Goal: Task Accomplishment & Management: Manage account settings

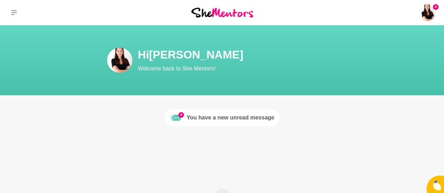
click at [228, 114] on div "You have a new unread message" at bounding box center [231, 118] width 88 height 8
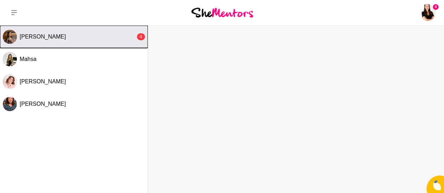
click at [71, 42] on button "[PERSON_NAME] 4" at bounding box center [74, 37] width 148 height 22
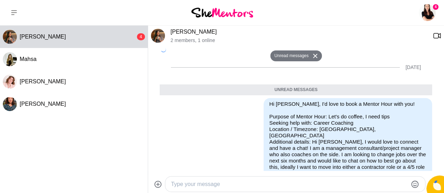
scroll to position [169, 0]
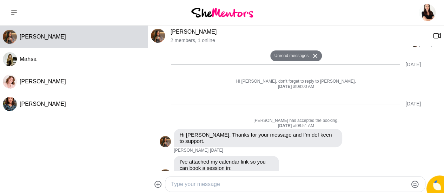
click at [182, 32] on link "[PERSON_NAME]" at bounding box center [194, 32] width 46 height 6
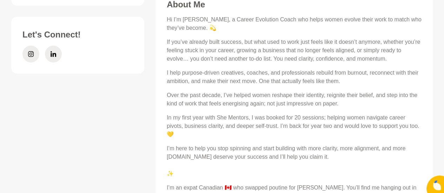
scroll to position [341, 0]
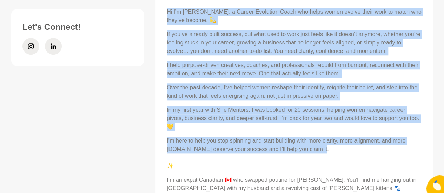
drag, startPoint x: 167, startPoint y: 12, endPoint x: 339, endPoint y: 149, distance: 219.4
click at [339, 149] on div "Hi I’m [PERSON_NAME], a Career Evolution Coach who helps women evolve their wor…" at bounding box center [294, 117] width 255 height 219
copy div "Lo I’d Sit, a Consec Adipiscin Elits doe tempo incid utlabo etdol magn al enima…"
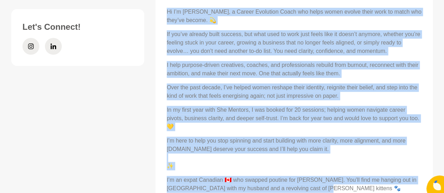
copy div "Lo I’d Sit, a Consec Adipiscin Elits doe tempo incid utlabo etdol magn al enima…"
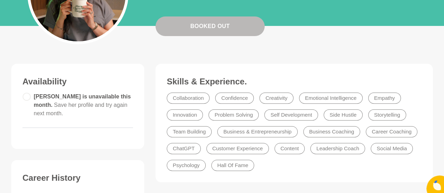
scroll to position [0, 0]
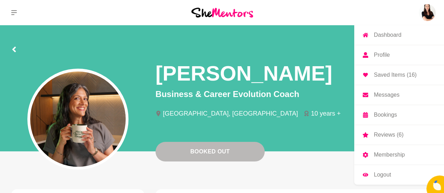
click at [430, 14] on img at bounding box center [427, 12] width 17 height 17
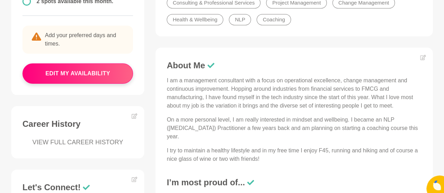
scroll to position [225, 0]
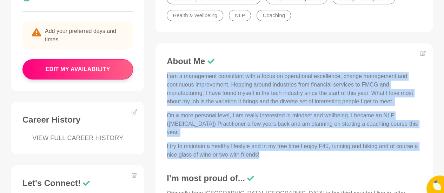
drag, startPoint x: 167, startPoint y: 75, endPoint x: 288, endPoint y: 152, distance: 142.5
click at [288, 152] on div "I am a management consultant with a focus on operational excellence, change man…" at bounding box center [294, 115] width 255 height 87
copy div "I am a management consultant with a focus on operational excellence, change man…"
click at [424, 55] on icon at bounding box center [423, 53] width 6 height 5
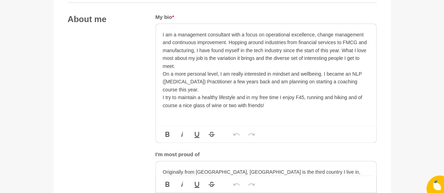
scroll to position [401, 0]
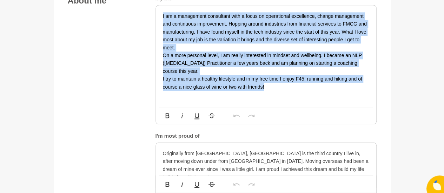
drag, startPoint x: 268, startPoint y: 85, endPoint x: 163, endPoint y: 14, distance: 127.7
click at [163, 14] on div "I am a management consultant with a focus on operational excellence, change man…" at bounding box center [266, 51] width 206 height 79
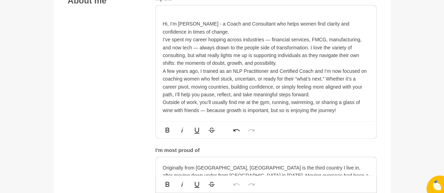
click at [162, 22] on div "Hi, I’m [PERSON_NAME] - a Coach and Consultant who helps women find clarity and…" at bounding box center [266, 63] width 221 height 116
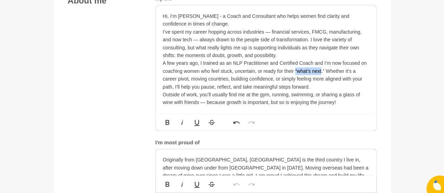
drag, startPoint x: 296, startPoint y: 69, endPoint x: 322, endPoint y: 70, distance: 26.7
click at [322, 70] on p "A few years ago, I trained as an NLP Practitioner and Certified Coach and I’m n…" at bounding box center [266, 75] width 206 height 32
click at [351, 78] on p "A few years ago, I trained as an NLP Practitioner and Certified Coach and I’m n…" at bounding box center [266, 75] width 206 height 32
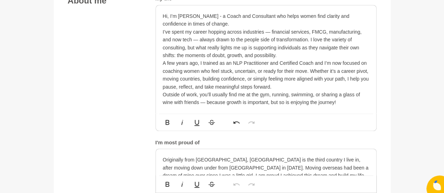
click at [364, 78] on p "A few years ago, I trained as an NLP Practitioner and Certified Coach and I’m n…" at bounding box center [266, 75] width 206 height 32
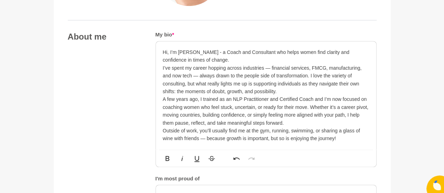
scroll to position [366, 0]
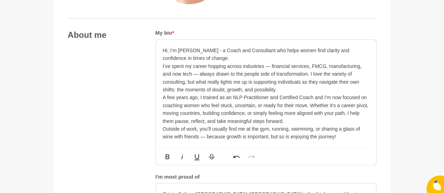
click at [296, 105] on p "A few years ago, I trained as an NLP Practitioner and Certified Coach and I’m n…" at bounding box center [266, 110] width 206 height 32
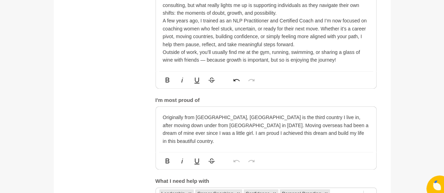
scroll to position [445, 0]
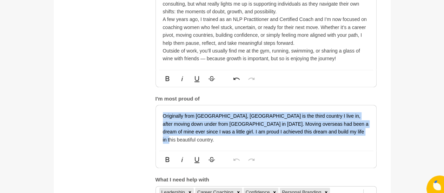
drag, startPoint x: 163, startPoint y: 113, endPoint x: 350, endPoint y: 134, distance: 187.6
click at [350, 134] on p "Originally from [GEOGRAPHIC_DATA], [GEOGRAPHIC_DATA] is the third country I liv…" at bounding box center [266, 128] width 206 height 32
copy p "Originally from [GEOGRAPHIC_DATA], [GEOGRAPHIC_DATA] is the third country I liv…"
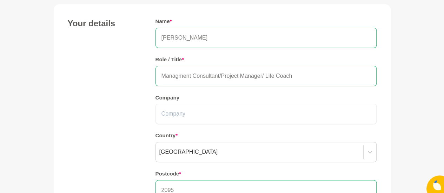
scroll to position [62, 0]
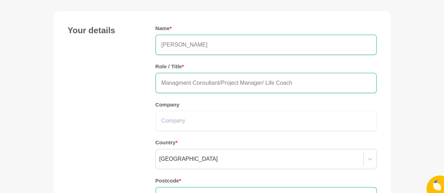
drag, startPoint x: 296, startPoint y: 81, endPoint x: 143, endPoint y: 66, distance: 153.5
click at [143, 66] on div "Your details Name * [PERSON_NAME] Role / Title * Managment Consultant/Project M…" at bounding box center [222, 123] width 309 height 196
paste input "Coach & Management Consultant | Supporting Women Through Career & Life Transiti…"
click at [161, 83] on input "Coach & Management Consultant | Supporting Women Through Career & Life Transiti…" at bounding box center [266, 83] width 221 height 20
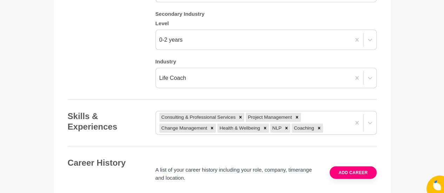
scroll to position [756, 0]
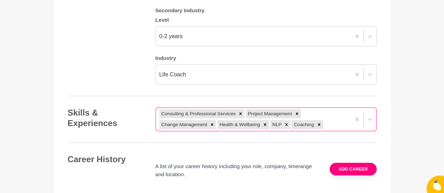
type input "Coach & Management Consultant | Supporting Women Through Change"
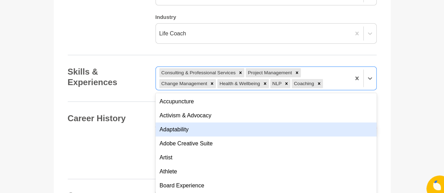
scroll to position [803, 0]
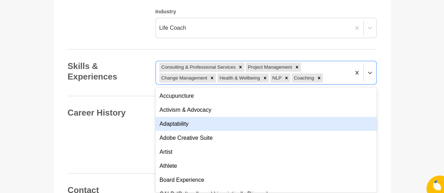
drag, startPoint x: 303, startPoint y: 121, endPoint x: 290, endPoint y: 120, distance: 13.4
click at [290, 85] on div "option Adaptability focused, 3 of 201. 195 results available. Use Up and Down t…" at bounding box center [266, 73] width 221 height 24
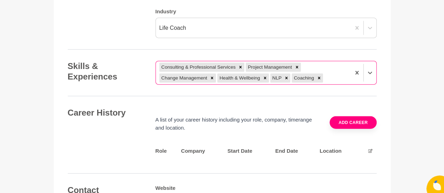
drag, startPoint x: 305, startPoint y: 77, endPoint x: 307, endPoint y: 73, distance: 4.3
click at [307, 74] on div "Coaching" at bounding box center [303, 78] width 23 height 9
click at [370, 70] on icon at bounding box center [370, 73] width 7 height 7
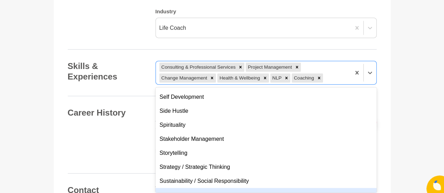
scroll to position [631, 0]
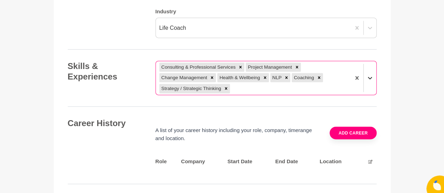
click at [370, 75] on icon at bounding box center [370, 78] width 7 height 7
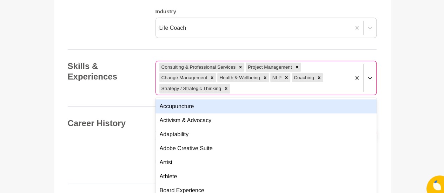
scroll to position [813, 0]
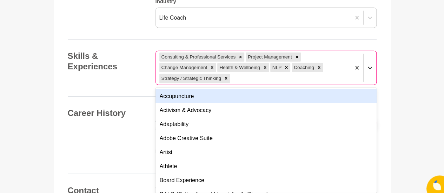
click at [369, 77] on div at bounding box center [364, 68] width 26 height 34
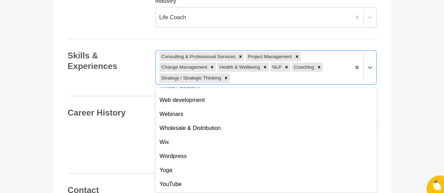
scroll to position [0, 0]
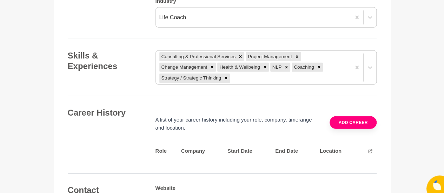
drag, startPoint x: 446, startPoint y: 127, endPoint x: 305, endPoint y: 160, distance: 145.0
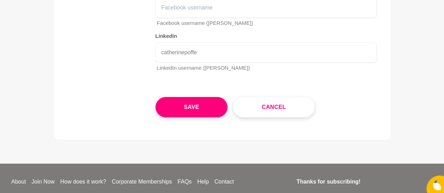
scroll to position [1105, 0]
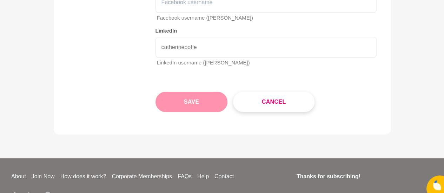
click at [207, 97] on button "Save" at bounding box center [192, 102] width 72 height 20
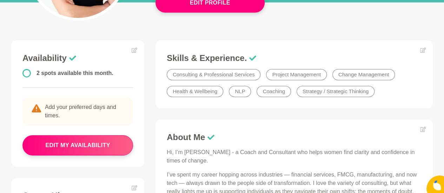
scroll to position [118, 0]
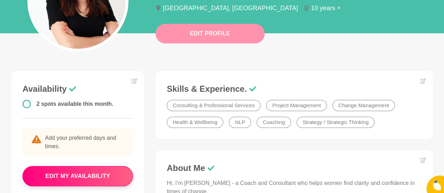
click at [227, 40] on button "Edit Profile" at bounding box center [210, 34] width 109 height 20
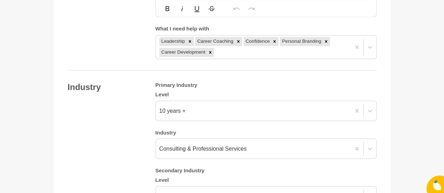
scroll to position [580, 0]
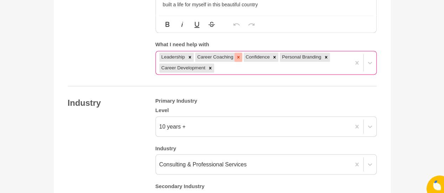
click at [239, 56] on icon at bounding box center [238, 57] width 2 height 2
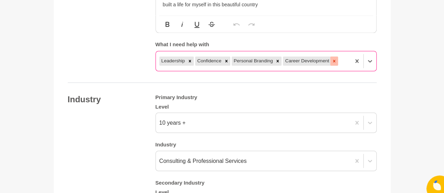
click at [334, 60] on icon at bounding box center [334, 61] width 2 height 2
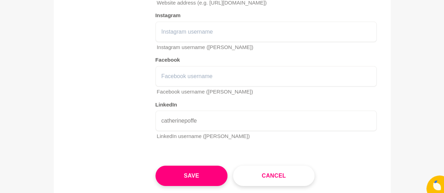
scroll to position [1097, 0]
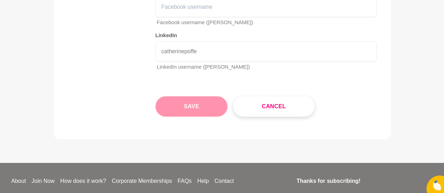
click at [196, 110] on button "Save" at bounding box center [192, 107] width 72 height 20
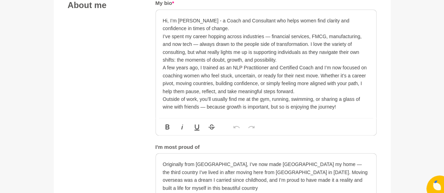
scroll to position [272, 0]
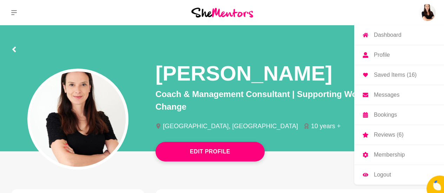
click at [428, 13] on img at bounding box center [427, 12] width 17 height 17
click at [432, 14] on img at bounding box center [427, 12] width 17 height 17
click at [383, 133] on p "Reviews (6)" at bounding box center [388, 135] width 29 height 6
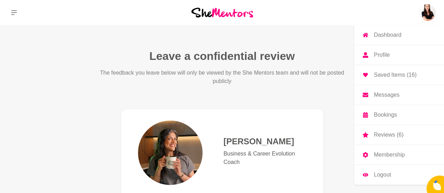
click at [386, 55] on p "Profile" at bounding box center [382, 55] width 16 height 6
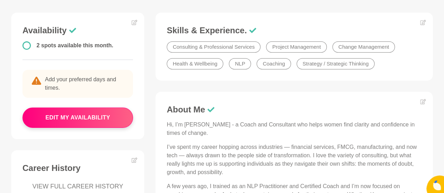
scroll to position [178, 0]
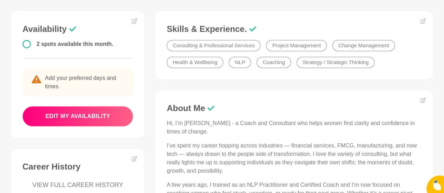
click at [104, 118] on button "edit my availability" at bounding box center [77, 116] width 111 height 20
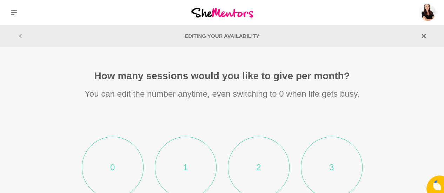
click at [104, 118] on section "How many sessions would you like to give per month? You can edit the number any…" at bounding box center [222, 176] width 360 height 213
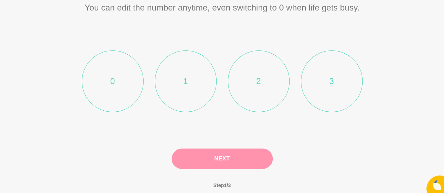
scroll to position [88, 0]
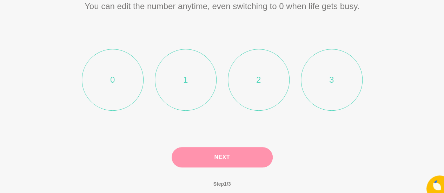
click at [334, 89] on li "3" at bounding box center [332, 80] width 62 height 62
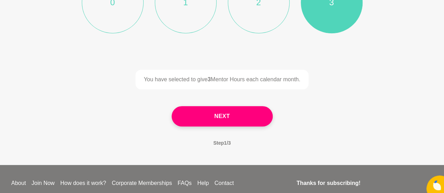
scroll to position [172, 0]
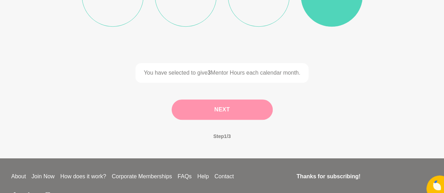
click at [248, 106] on button "Next" at bounding box center [222, 110] width 101 height 20
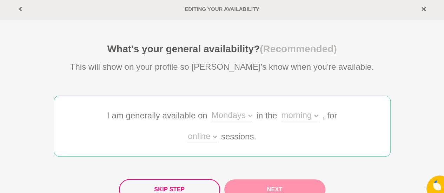
scroll to position [13, 0]
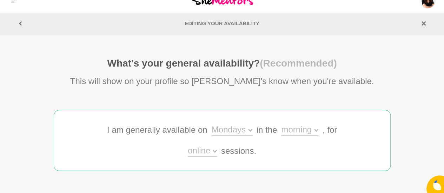
click at [26, 20] on section "Editing your Availability" at bounding box center [222, 24] width 430 height 8
click at [19, 22] on icon at bounding box center [20, 23] width 4 height 4
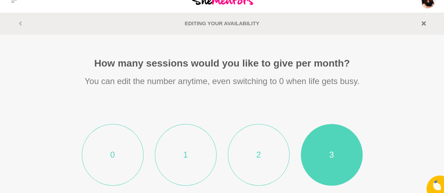
click at [282, 152] on li "2" at bounding box center [259, 155] width 62 height 62
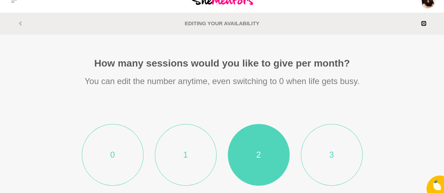
click at [424, 23] on icon at bounding box center [424, 23] width 4 height 4
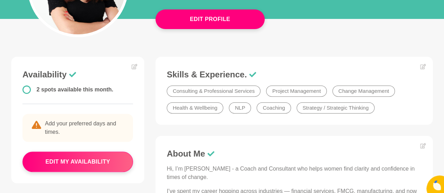
scroll to position [146, 0]
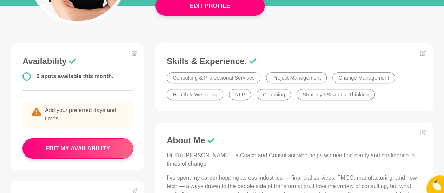
click at [108, 79] on span "2 spots available this month." at bounding box center [75, 76] width 77 height 6
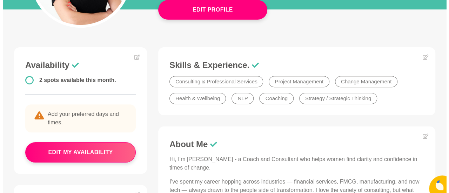
scroll to position [0, 0]
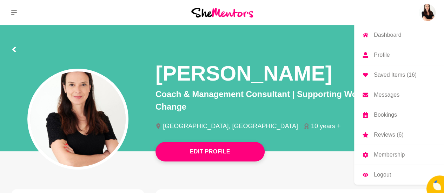
click at [382, 153] on p "Membership" at bounding box center [389, 155] width 31 height 6
